Goal: Check status: Check status

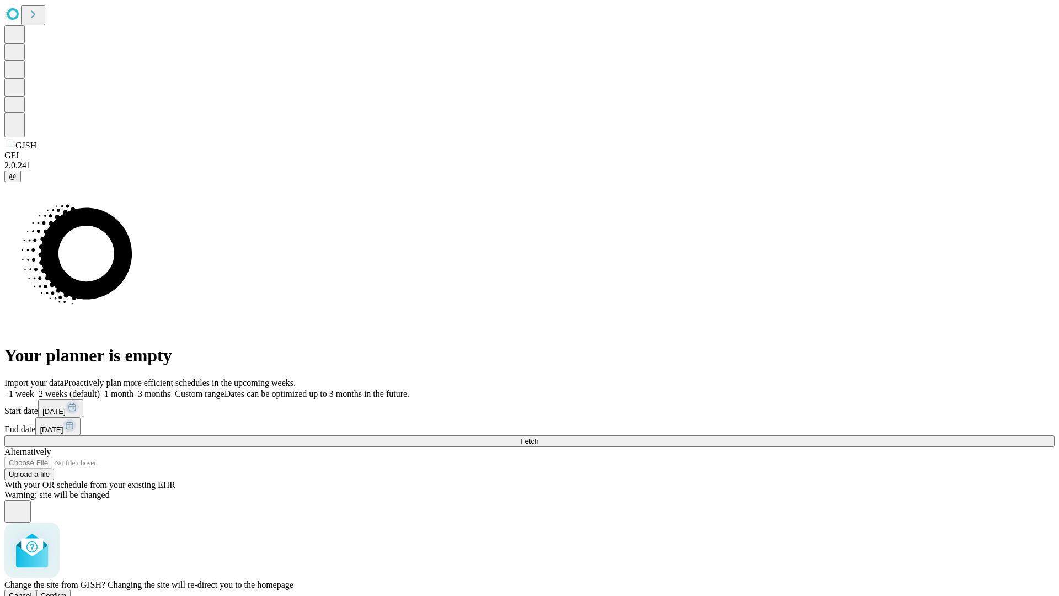
click at [67, 591] on span "Confirm" at bounding box center [54, 595] width 26 height 8
click at [133, 389] on label "1 month" at bounding box center [117, 393] width 34 height 9
click at [538, 437] on span "Fetch" at bounding box center [529, 441] width 18 height 8
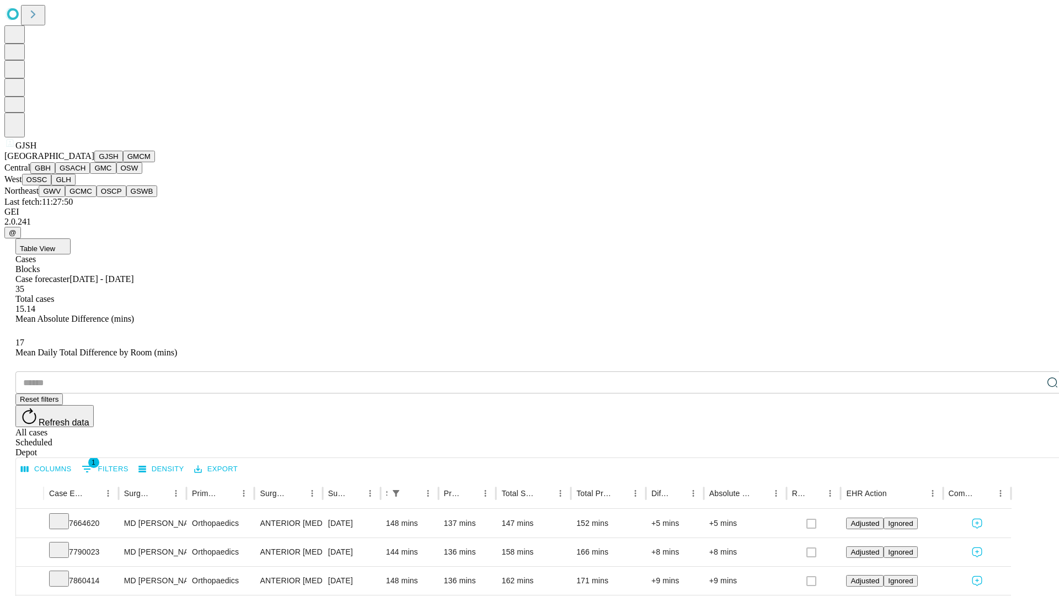
click at [123, 162] on button "GMCM" at bounding box center [139, 157] width 32 height 12
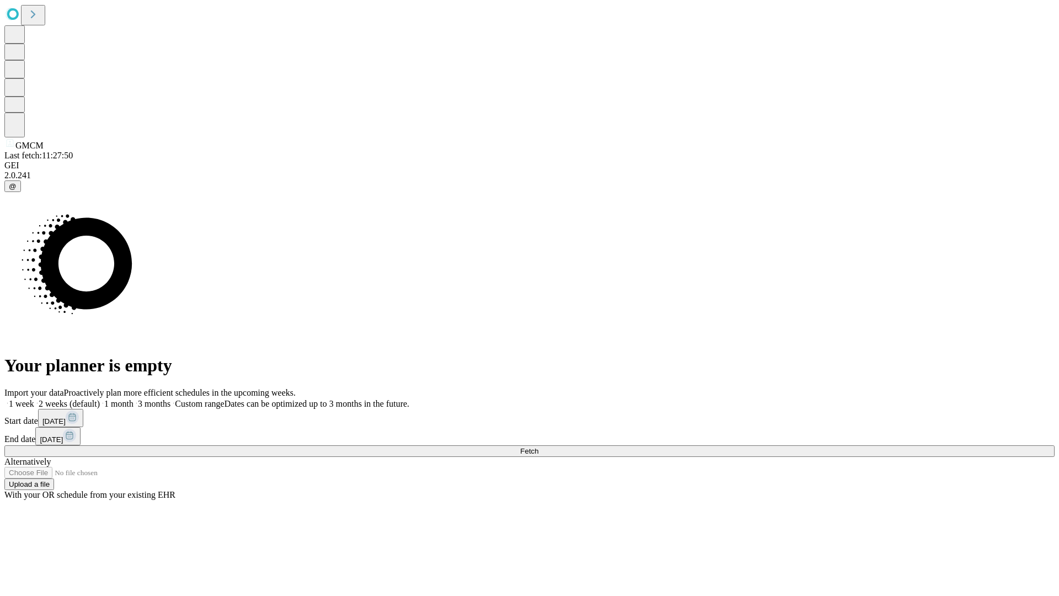
click at [538, 447] on span "Fetch" at bounding box center [529, 451] width 18 height 8
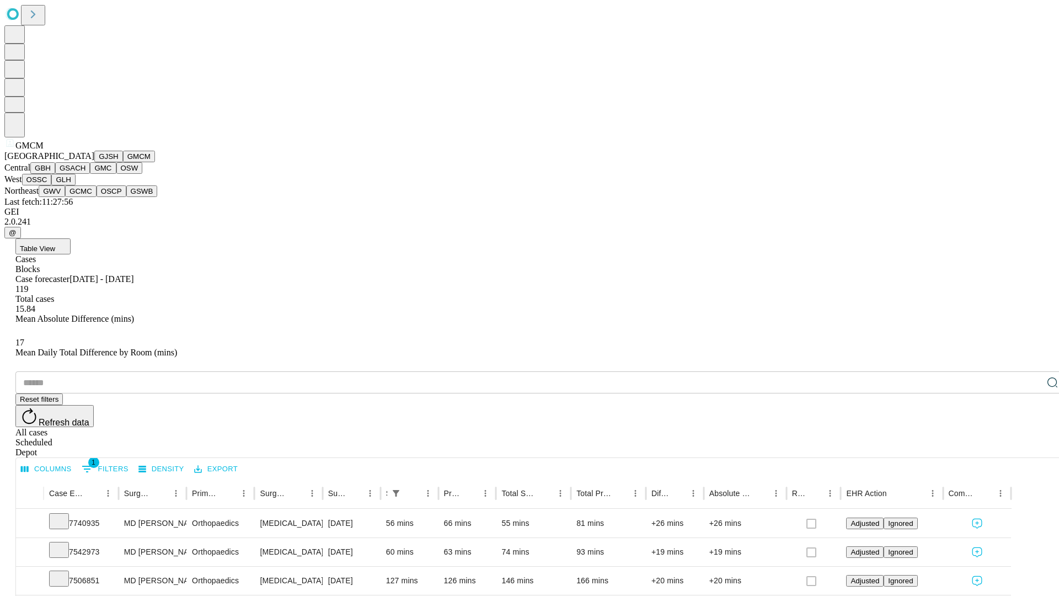
click at [55, 174] on button "GBH" at bounding box center [42, 168] width 25 height 12
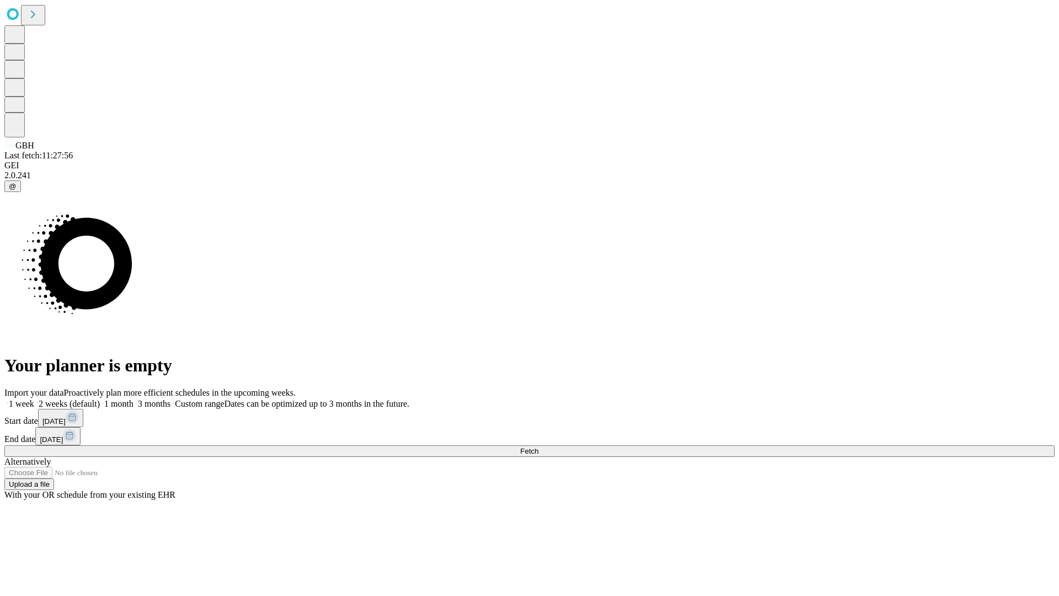
click at [538, 447] on span "Fetch" at bounding box center [529, 451] width 18 height 8
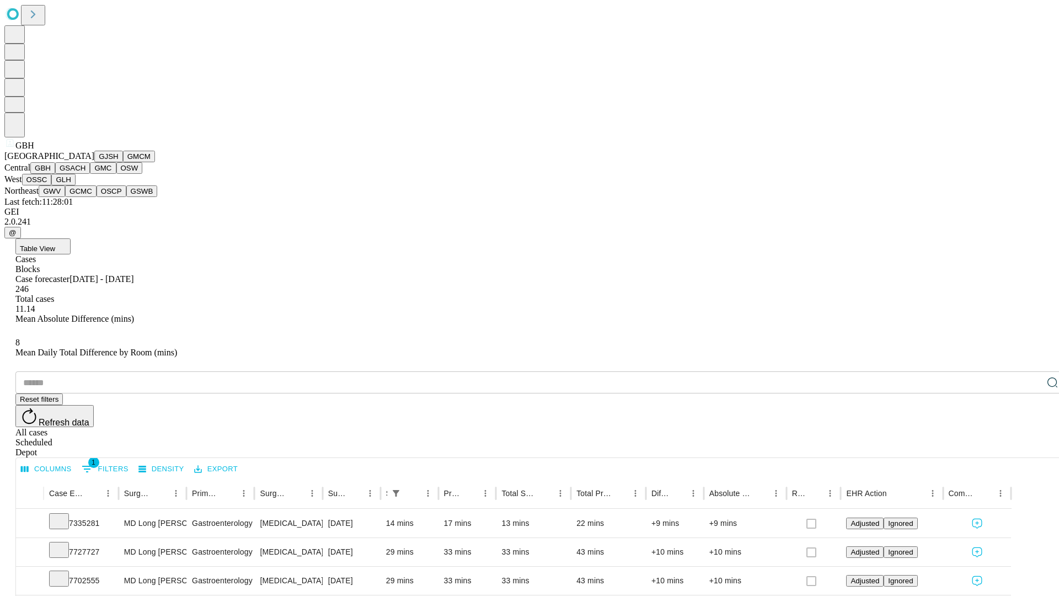
click at [86, 174] on button "GSACH" at bounding box center [72, 168] width 35 height 12
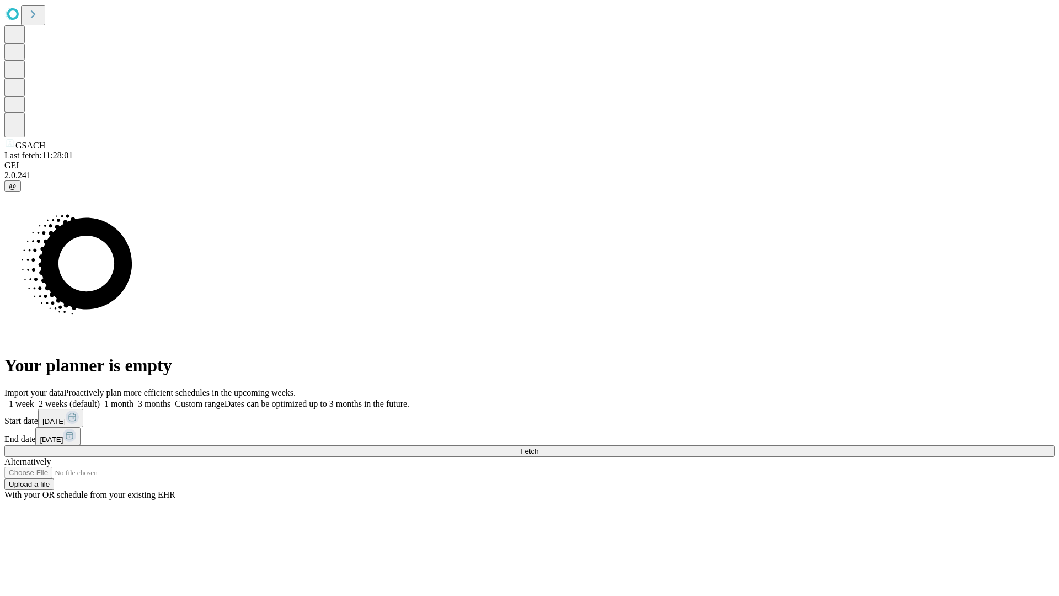
click at [133, 399] on label "1 month" at bounding box center [117, 403] width 34 height 9
click at [538, 447] on span "Fetch" at bounding box center [529, 451] width 18 height 8
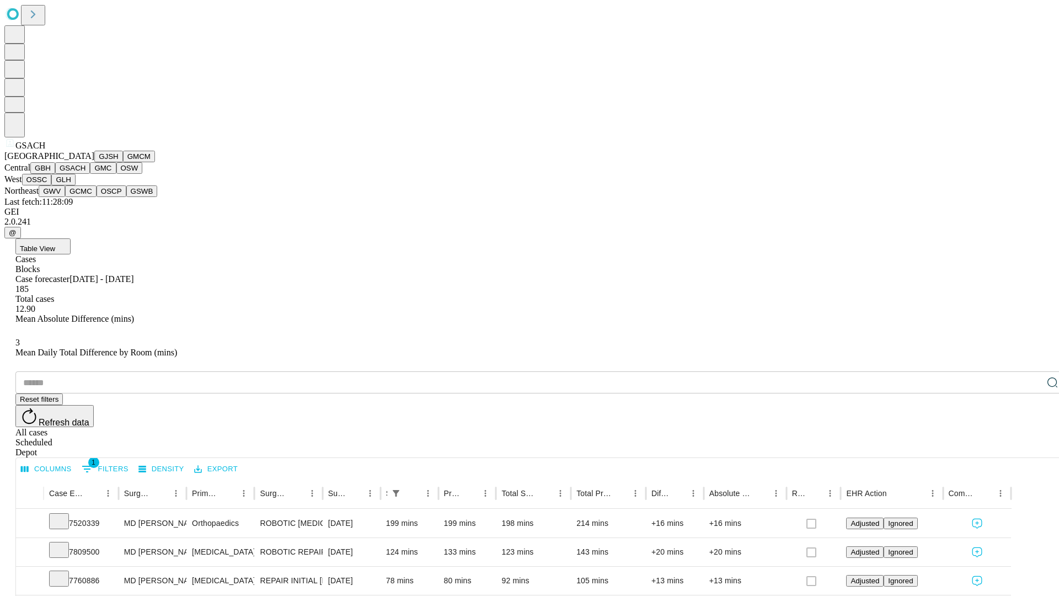
click at [90, 174] on button "GMC" at bounding box center [103, 168] width 26 height 12
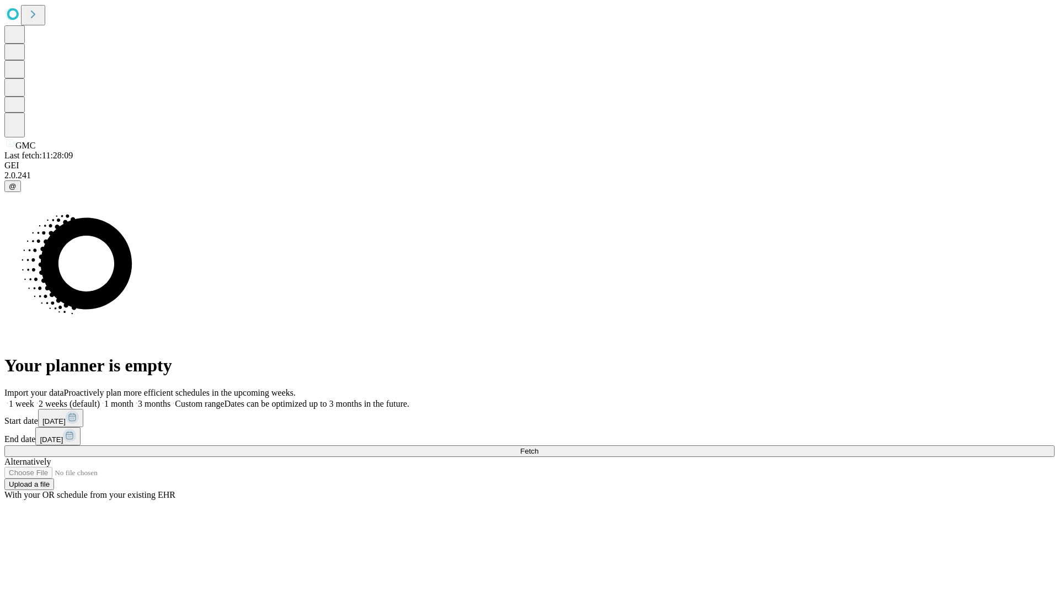
click at [538, 447] on span "Fetch" at bounding box center [529, 451] width 18 height 8
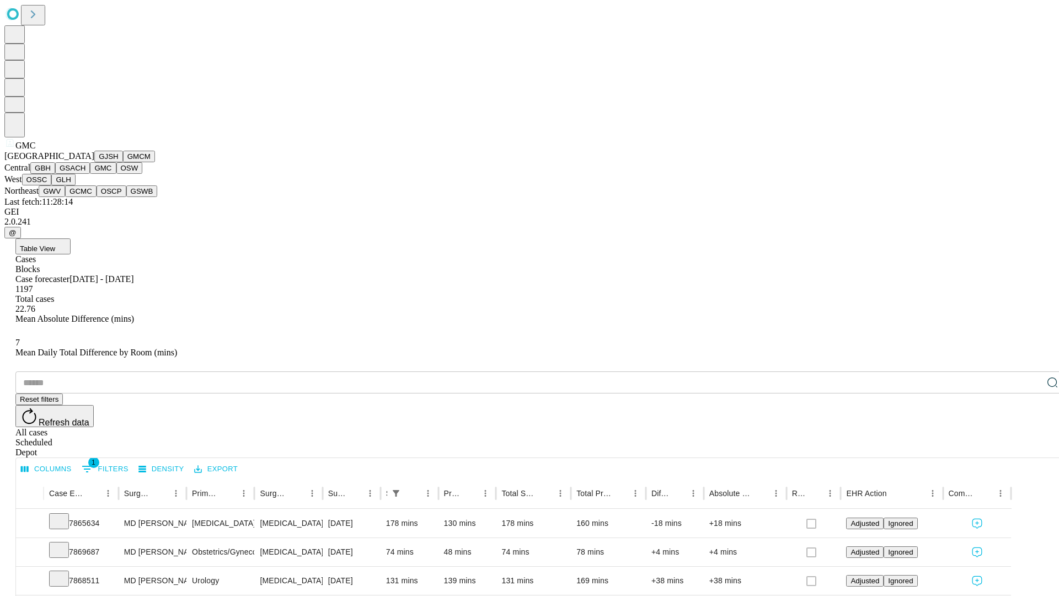
click at [116, 174] on button "OSW" at bounding box center [129, 168] width 26 height 12
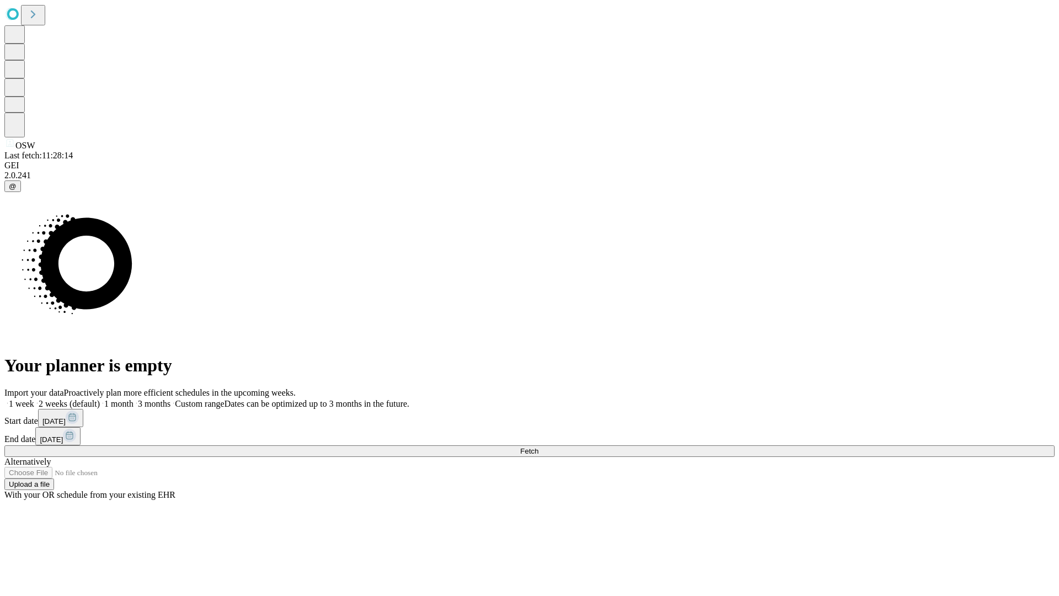
click at [133, 399] on label "1 month" at bounding box center [117, 403] width 34 height 9
click at [538, 447] on span "Fetch" at bounding box center [529, 451] width 18 height 8
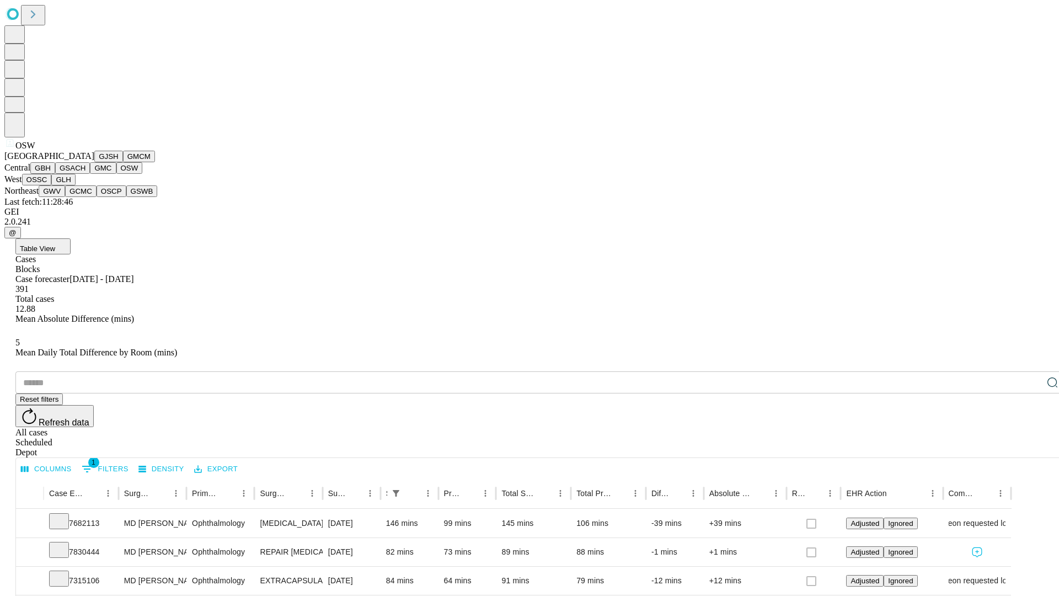
click at [52, 185] on button "OSSC" at bounding box center [37, 180] width 30 height 12
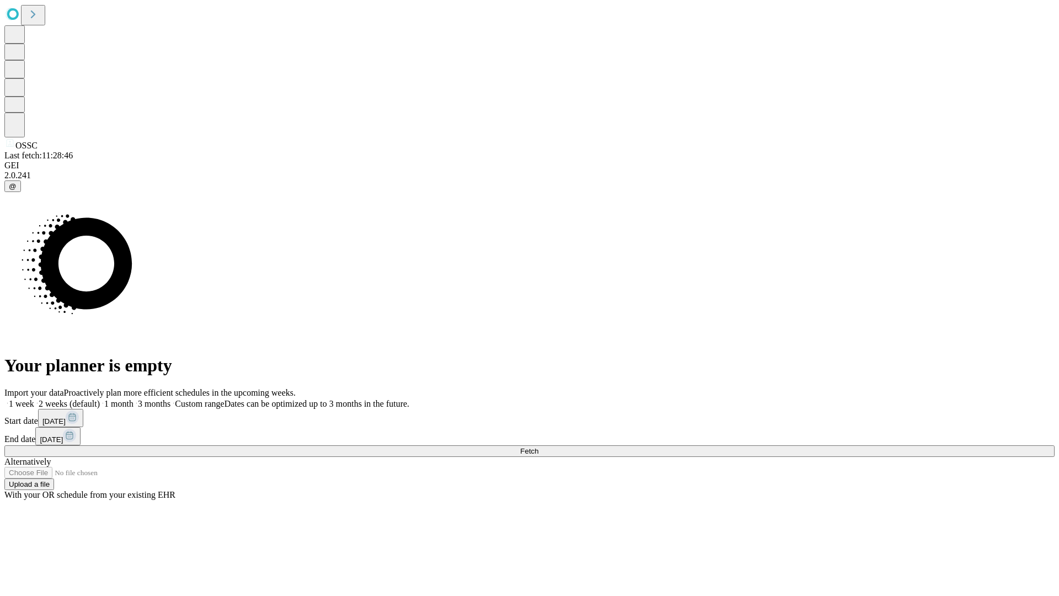
click at [133, 399] on label "1 month" at bounding box center [117, 403] width 34 height 9
click at [538, 447] on span "Fetch" at bounding box center [529, 451] width 18 height 8
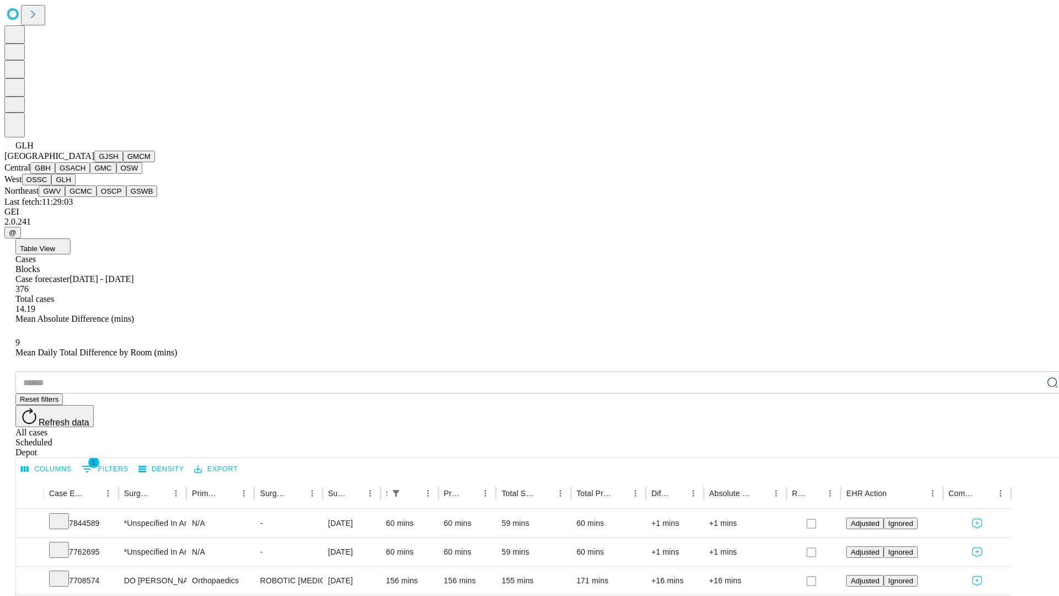
click at [65, 197] on button "GWV" at bounding box center [52, 191] width 26 height 12
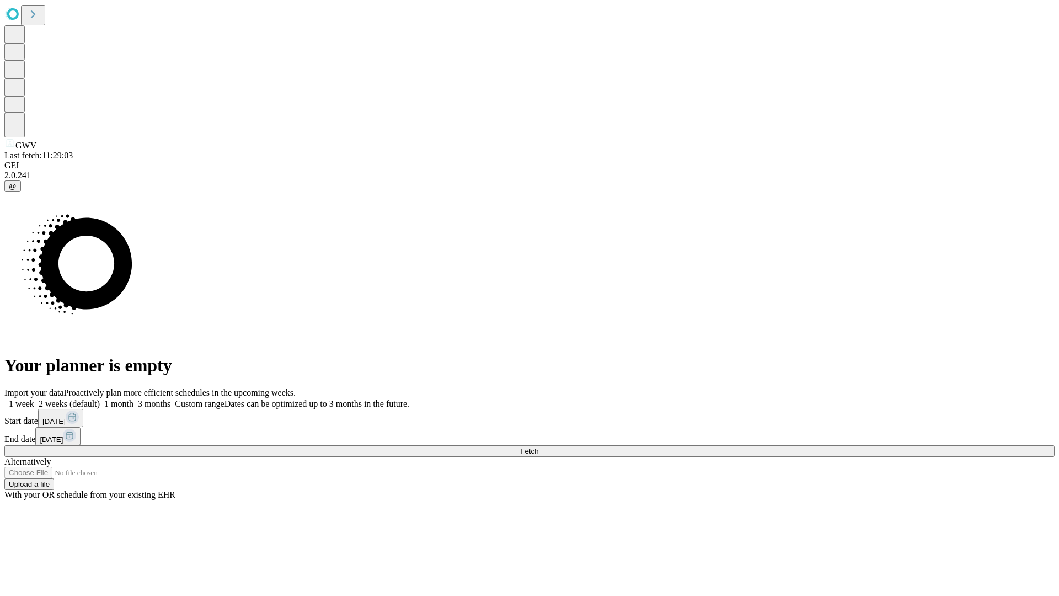
click at [133, 399] on label "1 month" at bounding box center [117, 403] width 34 height 9
click at [538, 447] on span "Fetch" at bounding box center [529, 451] width 18 height 8
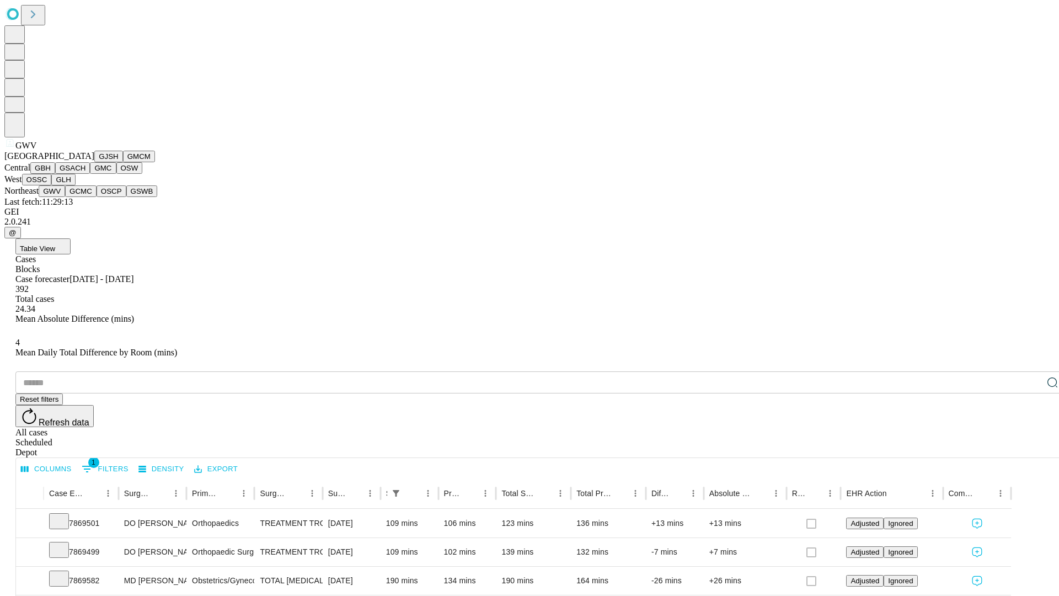
click at [86, 197] on button "GCMC" at bounding box center [80, 191] width 31 height 12
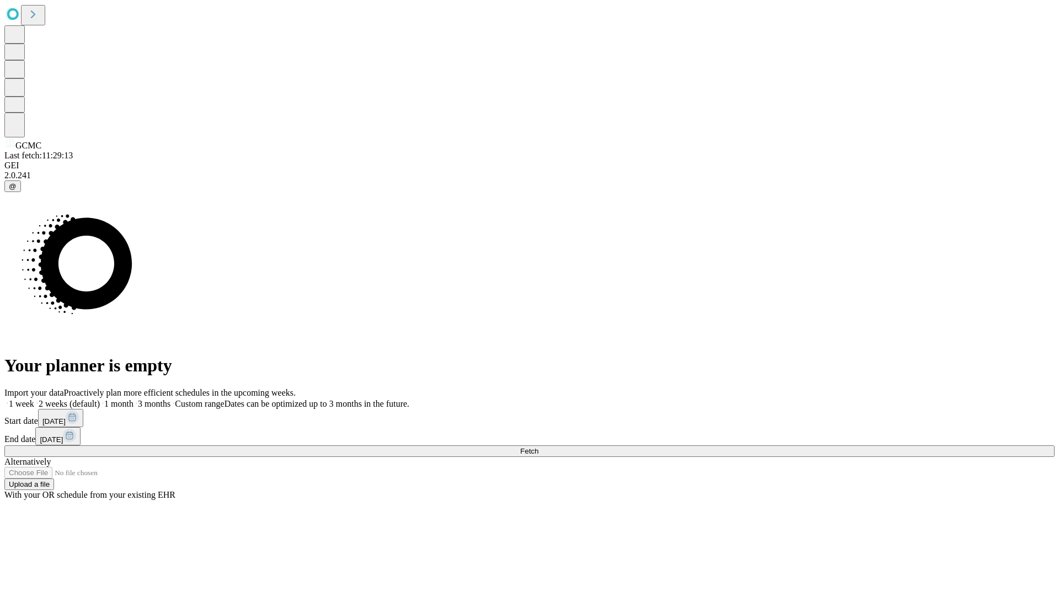
click at [133, 399] on label "1 month" at bounding box center [117, 403] width 34 height 9
click at [538, 447] on span "Fetch" at bounding box center [529, 451] width 18 height 8
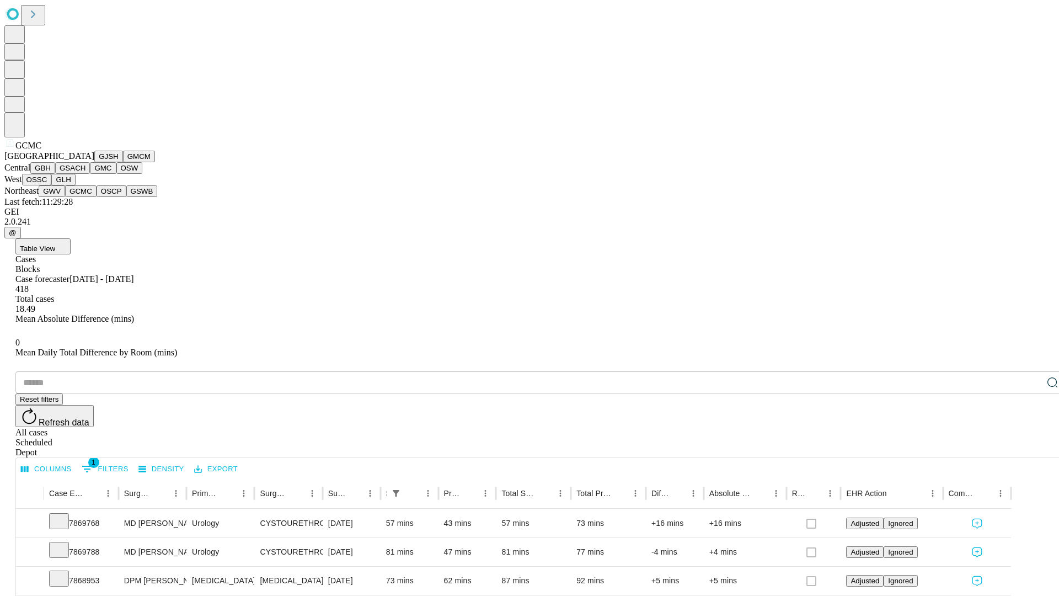
click at [97, 197] on button "OSCP" at bounding box center [112, 191] width 30 height 12
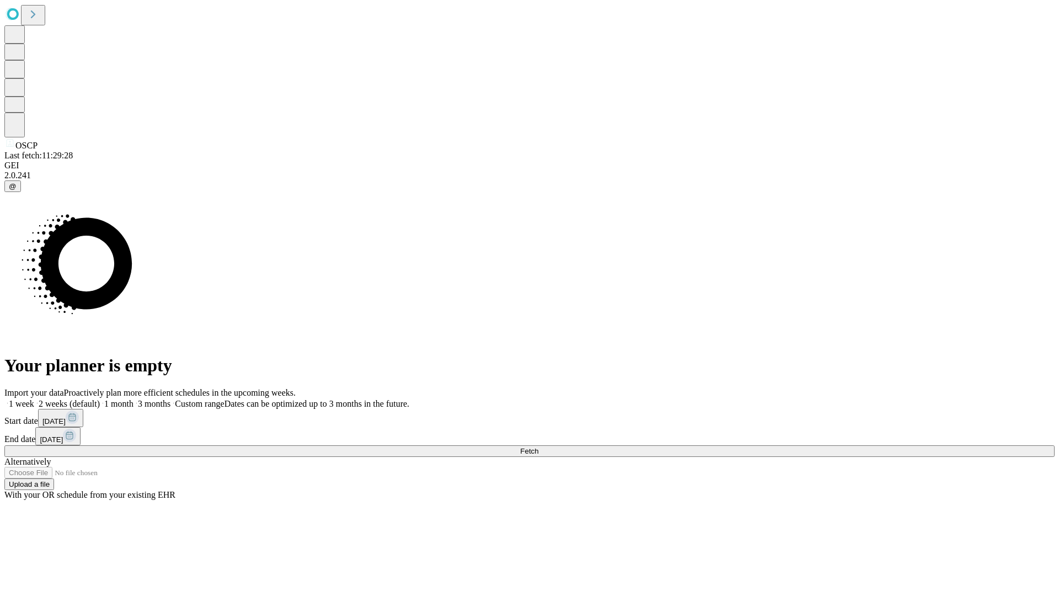
click at [133, 399] on label "1 month" at bounding box center [117, 403] width 34 height 9
click at [538, 447] on span "Fetch" at bounding box center [529, 451] width 18 height 8
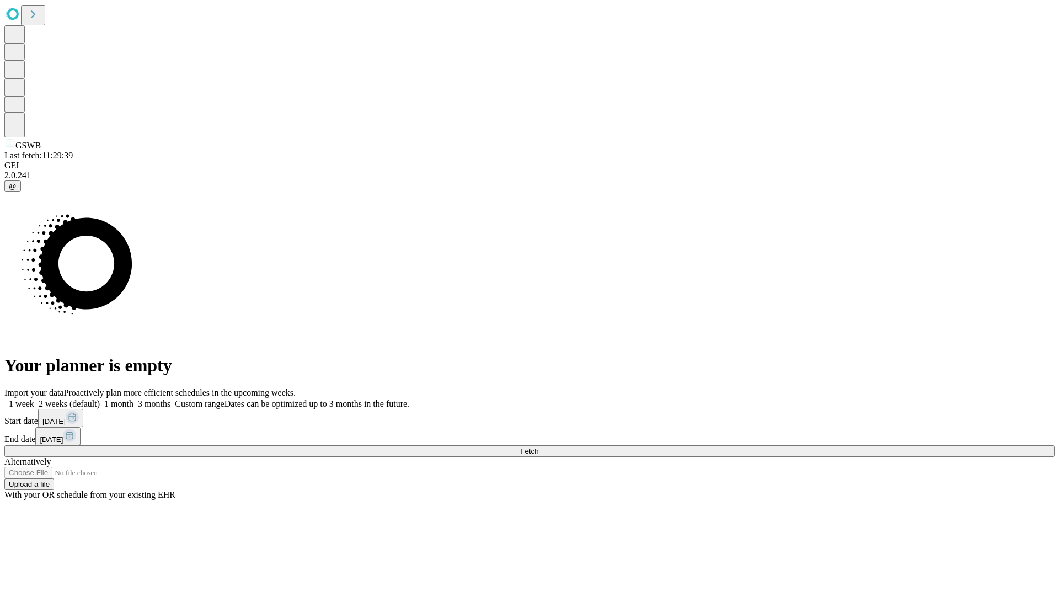
click at [538, 447] on span "Fetch" at bounding box center [529, 451] width 18 height 8
